Goal: Check status: Check status

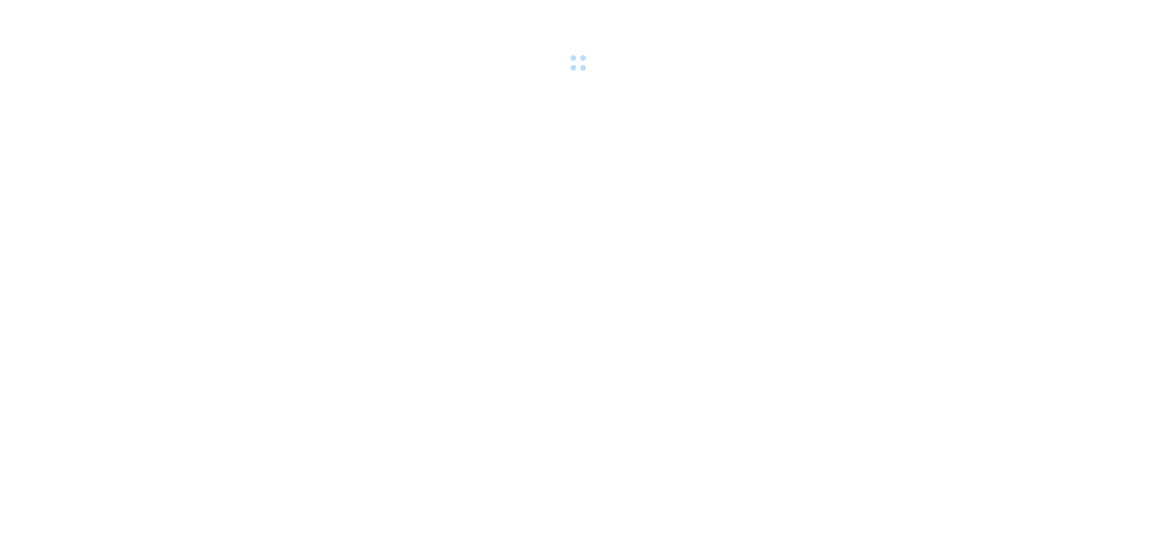
click at [155, 11] on div at bounding box center [578, 37] width 1156 height 75
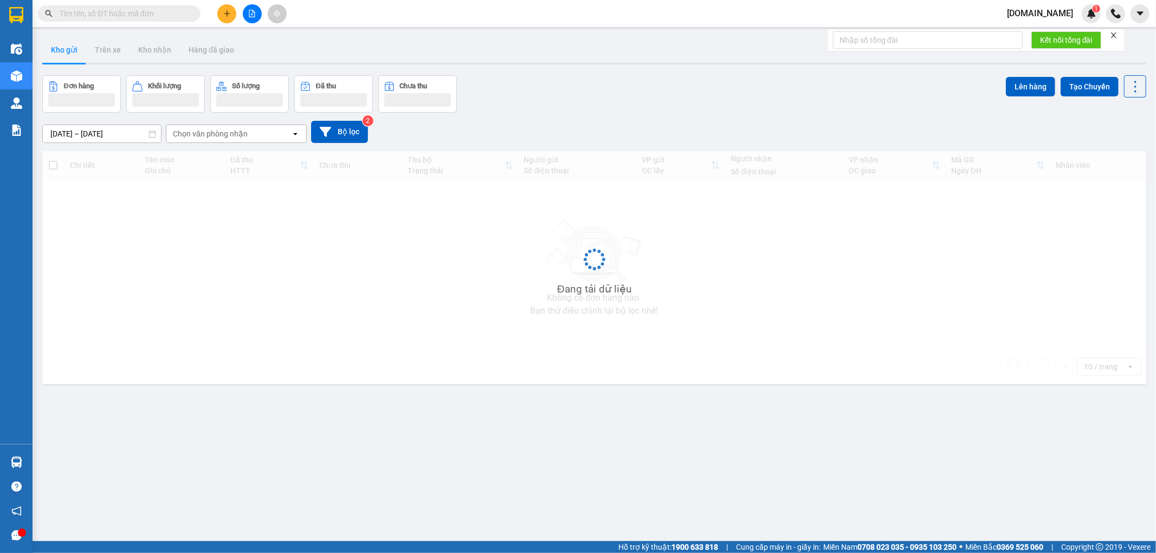
click at [155, 11] on input "text" at bounding box center [124, 14] width 128 height 12
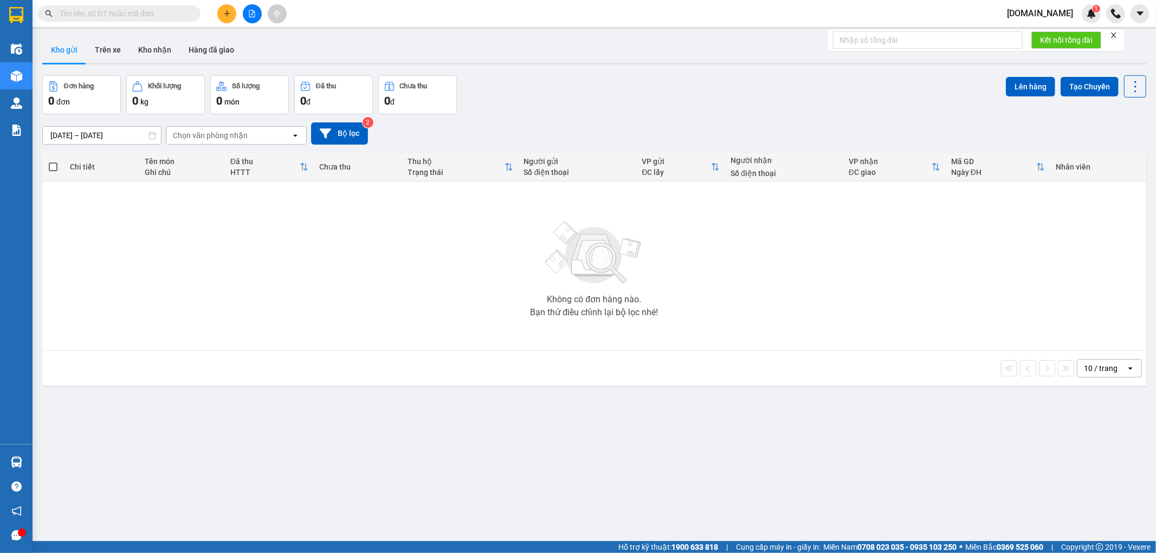
paste input "0387985765"
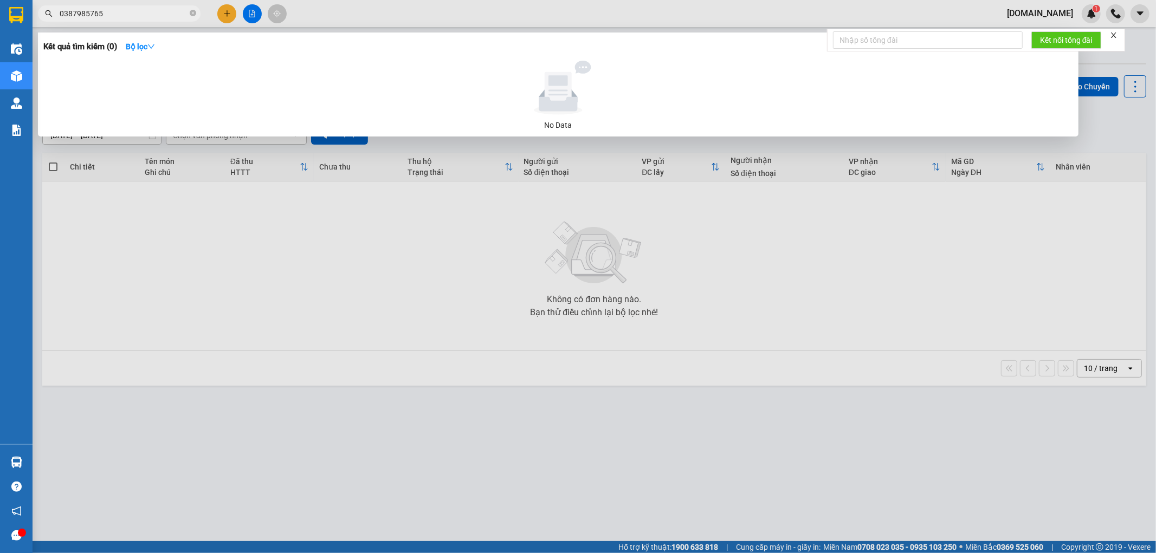
click at [145, 23] on div at bounding box center [578, 276] width 1156 height 553
click at [145, 17] on input "0387985765" at bounding box center [124, 14] width 128 height 12
paste input "981922343"
type input "0981922343"
